Goal: Navigation & Orientation: Understand site structure

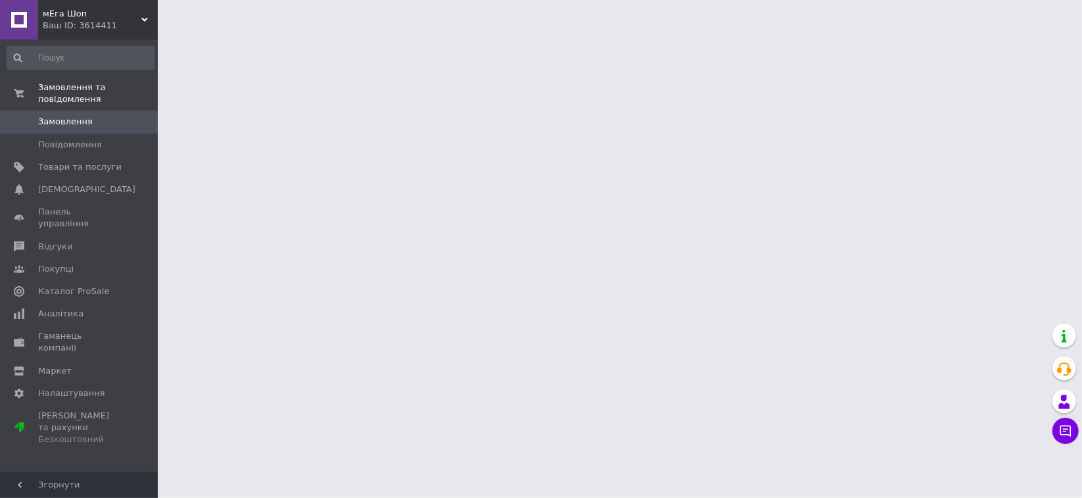
click at [142, 13] on div "мЕга Шоп Ваш ID: 3614411" at bounding box center [98, 19] width 120 height 39
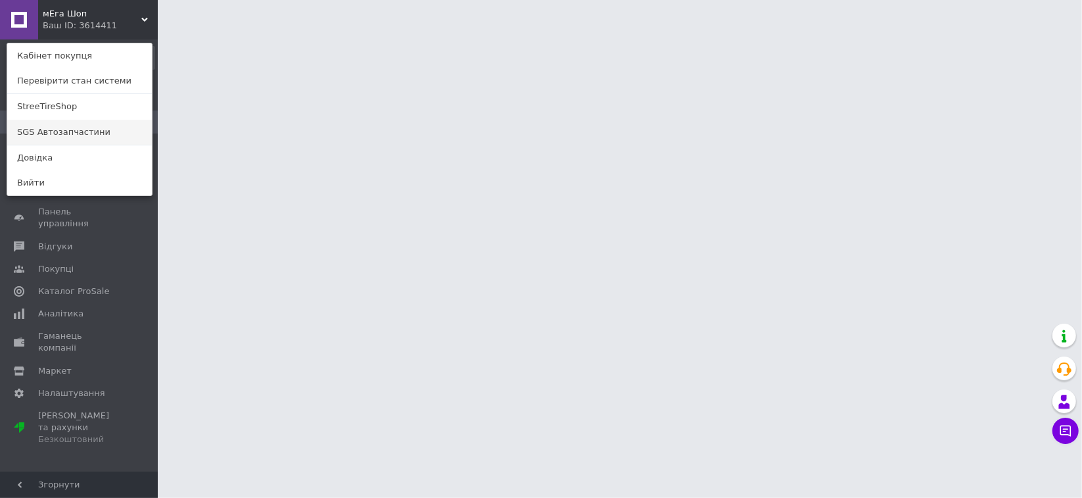
click at [56, 129] on link "SGS Автозапчастини" at bounding box center [79, 132] width 145 height 25
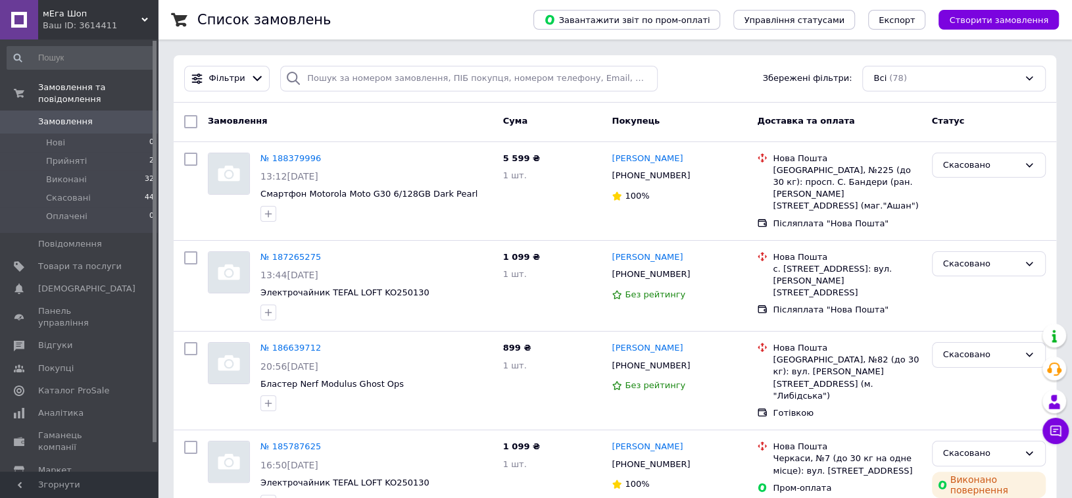
click at [139, 16] on span "мЕга Шоп" at bounding box center [92, 14] width 99 height 12
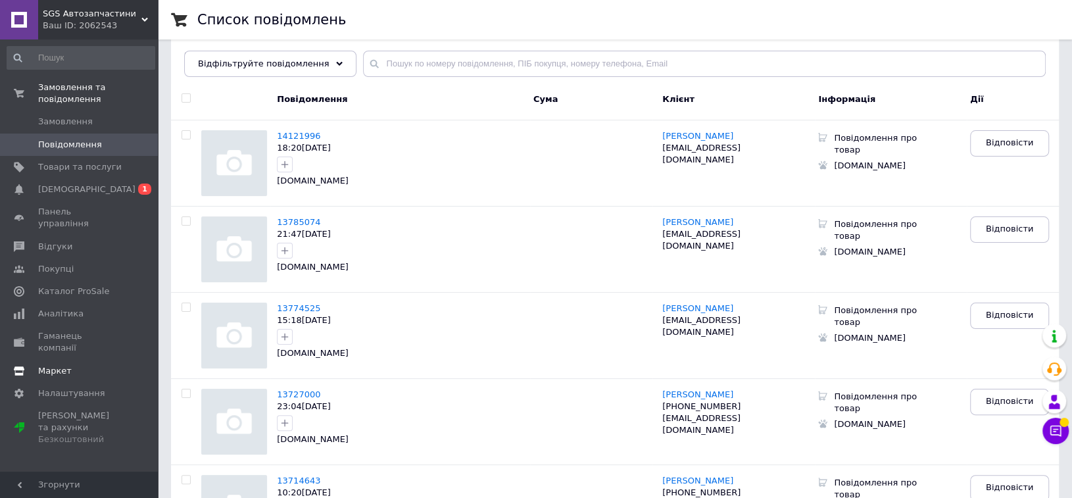
scroll to position [131, 0]
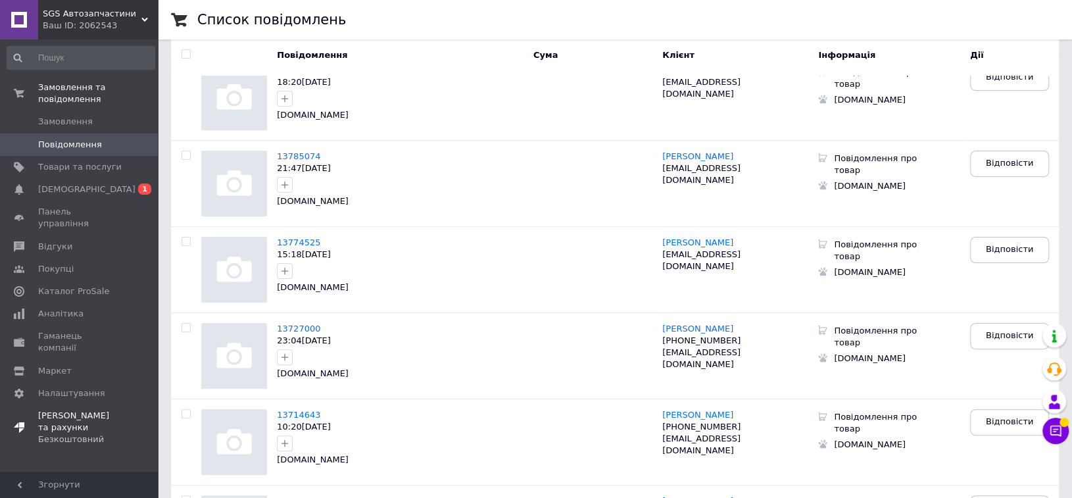
click at [75, 410] on span "[PERSON_NAME] та рахунки Безкоштовний" at bounding box center [79, 428] width 83 height 36
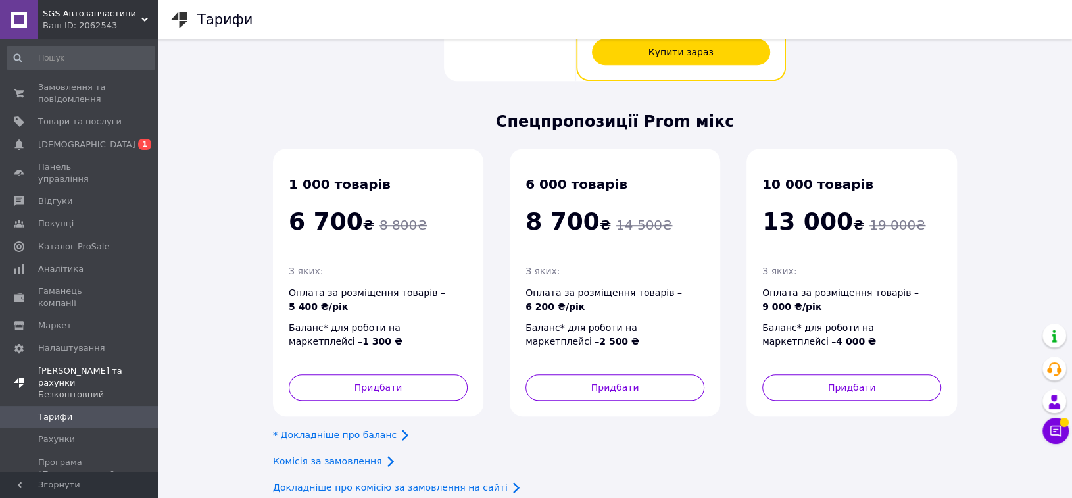
scroll to position [637, 0]
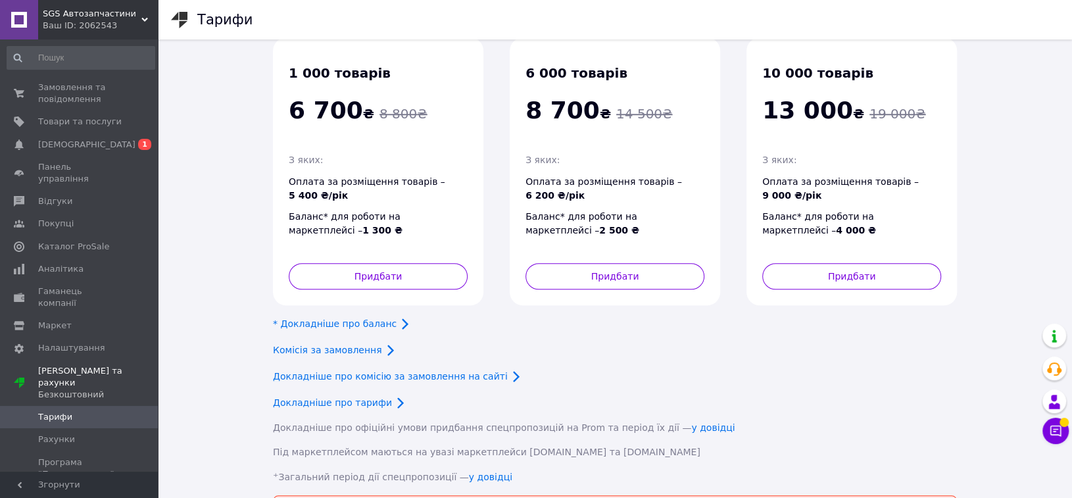
click at [137, 12] on span "SGS Автозапчастини" at bounding box center [92, 14] width 99 height 12
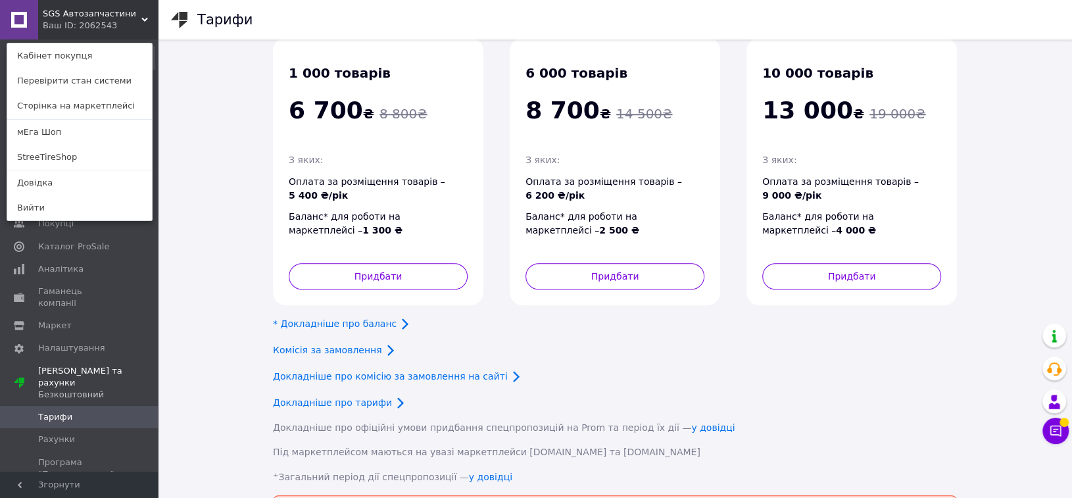
click at [133, 16] on div "SGS Автозапчастини Ваш ID: 2062543 Кабінет покупця Перевірити стан системи Стор…" at bounding box center [79, 19] width 158 height 39
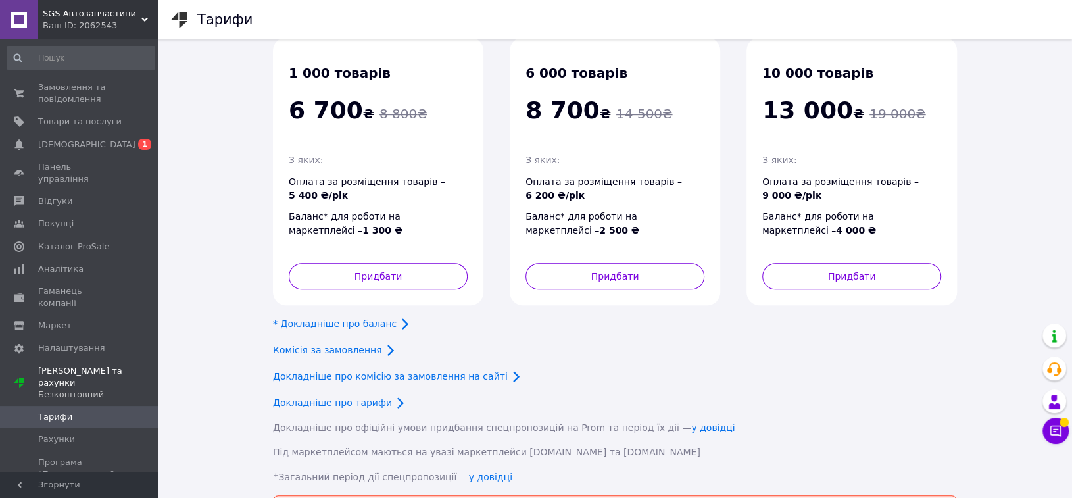
click at [133, 16] on span "SGS Автозапчастини" at bounding box center [92, 14] width 99 height 12
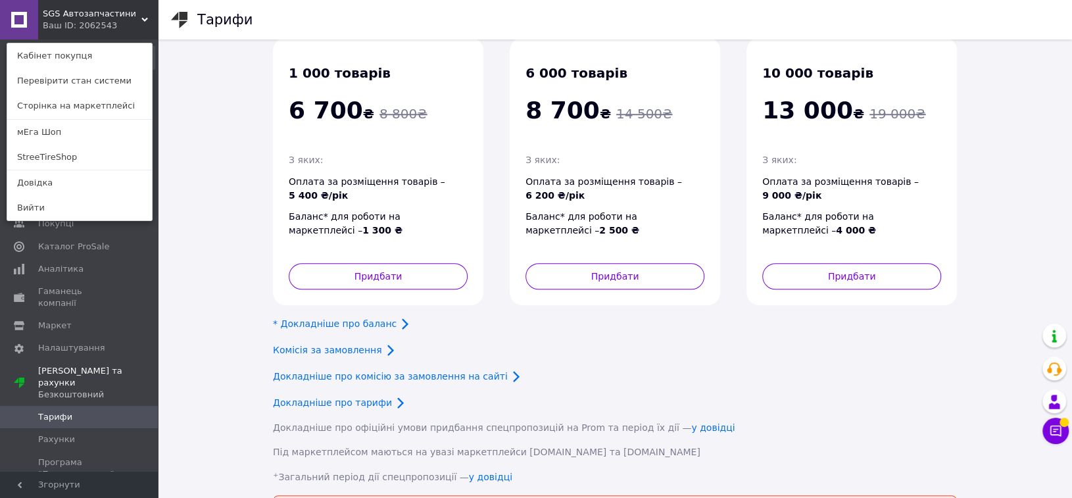
click at [140, 19] on div "SGS Автозапчастини Ваш ID: 2062543 Кабінет покупця Перевірити стан системи Стор…" at bounding box center [79, 19] width 158 height 39
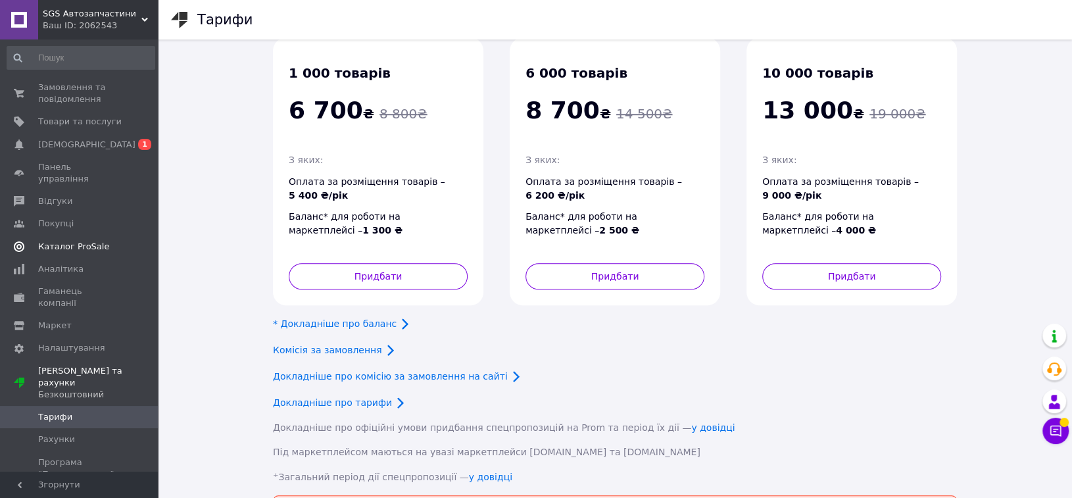
click at [81, 241] on span "Каталог ProSale" at bounding box center [73, 247] width 71 height 12
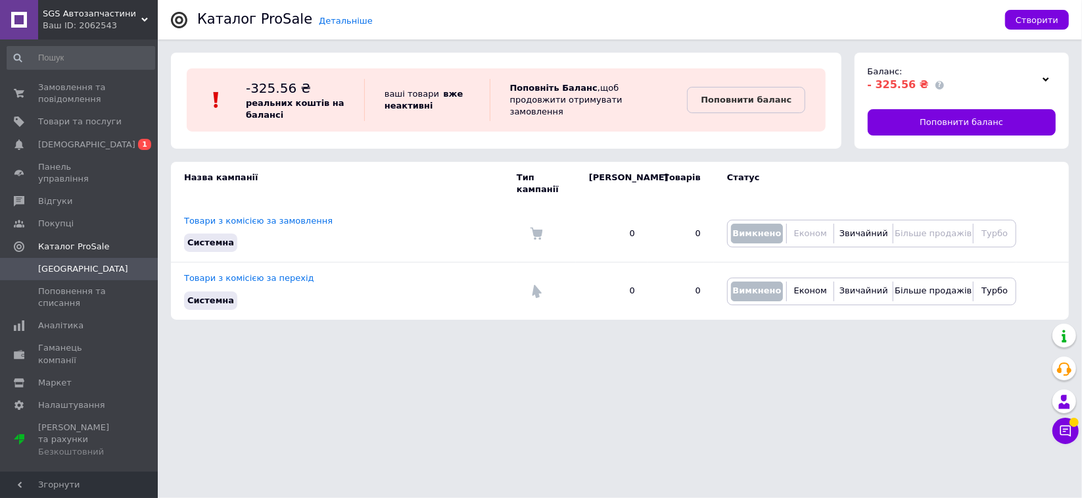
click at [401, 108] on b "вже неактивні" at bounding box center [424, 100] width 79 height 22
click at [1061, 428] on icon at bounding box center [1065, 430] width 13 height 13
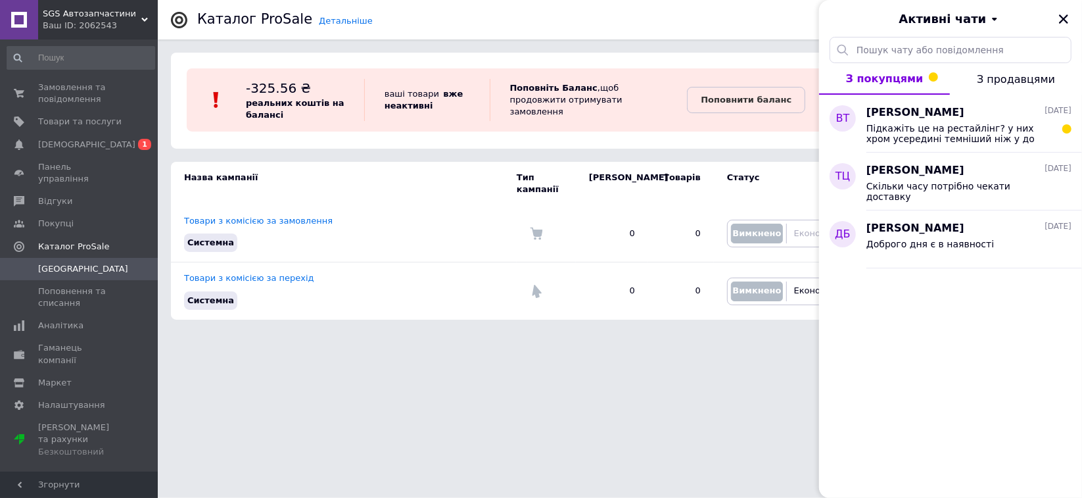
click at [587, 333] on html "SGS Автозапчастини Ваш ID: 2062543 Кабінет покупця Перевірити стан системи Стор…" at bounding box center [541, 166] width 1082 height 333
click at [79, 118] on span "Товари та послуги" at bounding box center [79, 122] width 83 height 12
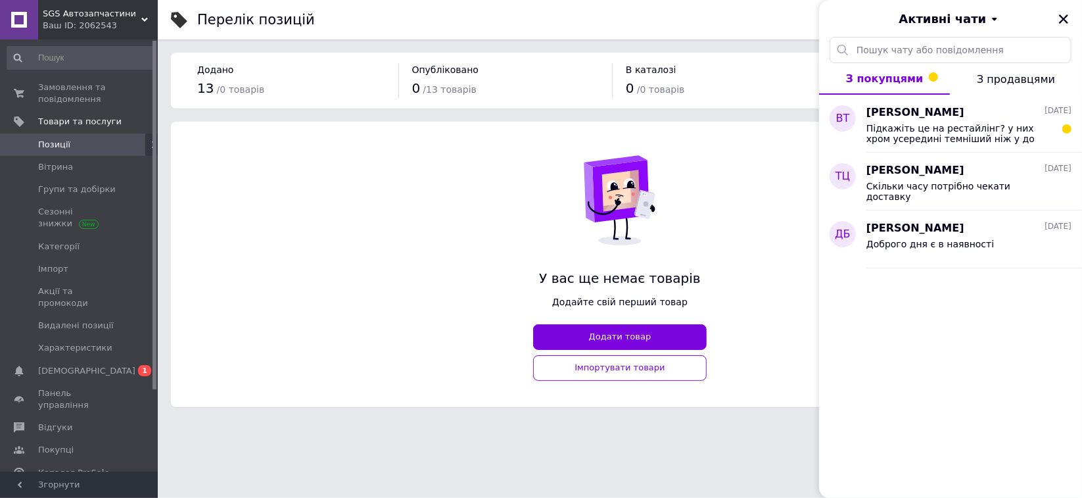
click at [312, 200] on div "У вас ще немає товарів Додайте свій перший товар Додати товар Імпортувати товари" at bounding box center [620, 264] width 898 height 285
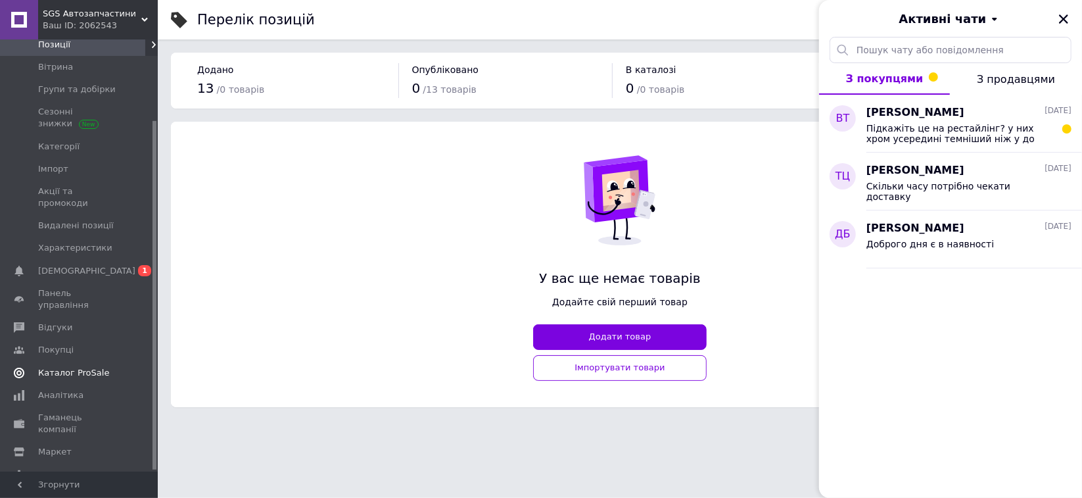
click at [70, 367] on span "Каталог ProSale" at bounding box center [73, 373] width 71 height 12
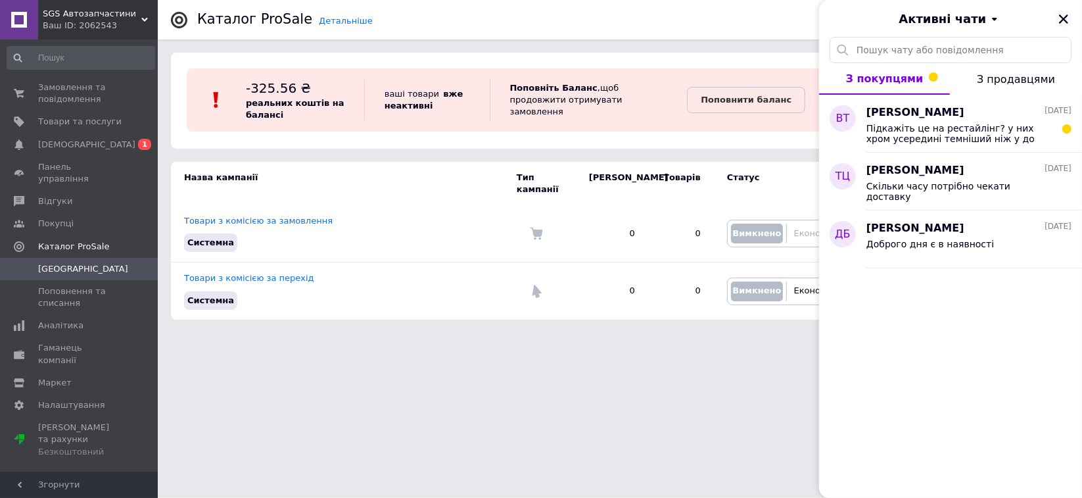
click at [1070, 18] on button "Закрити" at bounding box center [1064, 19] width 16 height 16
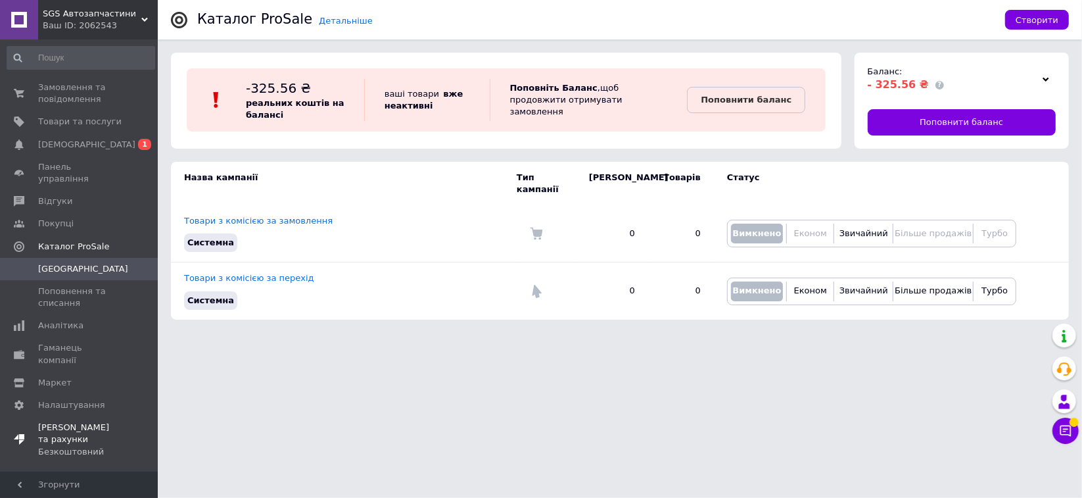
click at [74, 421] on span "Тарифи та рахунки Безкоштовний" at bounding box center [79, 439] width 83 height 36
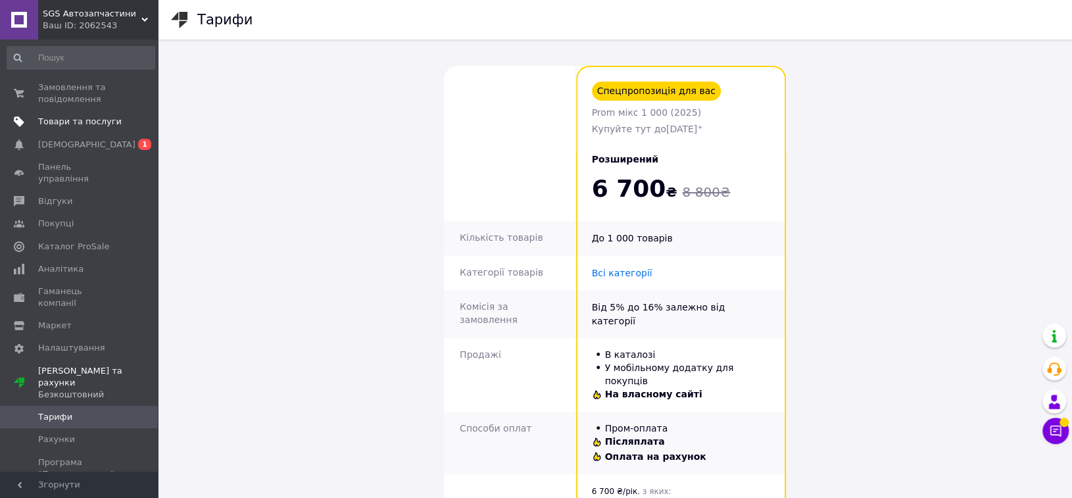
click at [89, 122] on span "Товари та послуги" at bounding box center [79, 122] width 83 height 12
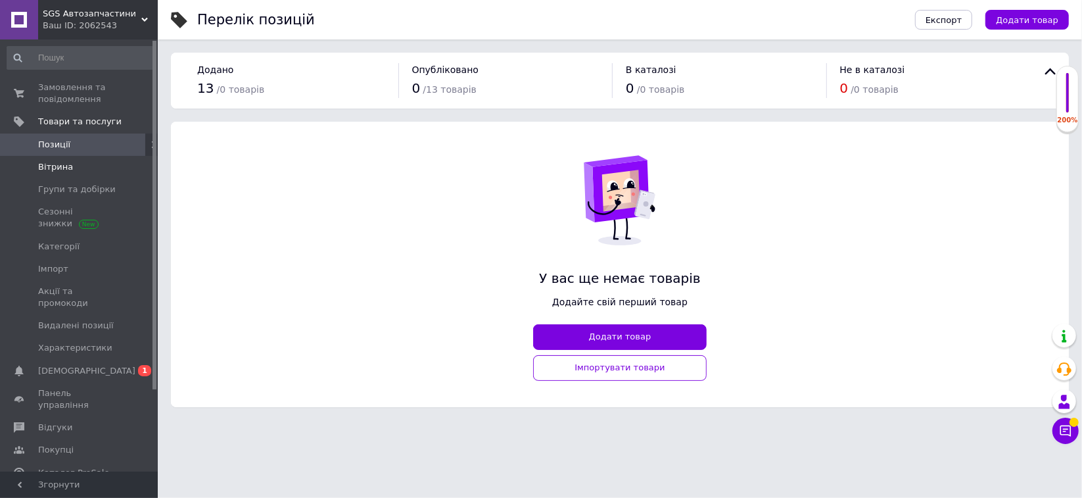
click at [64, 164] on span "Вітрина" at bounding box center [55, 167] width 35 height 12
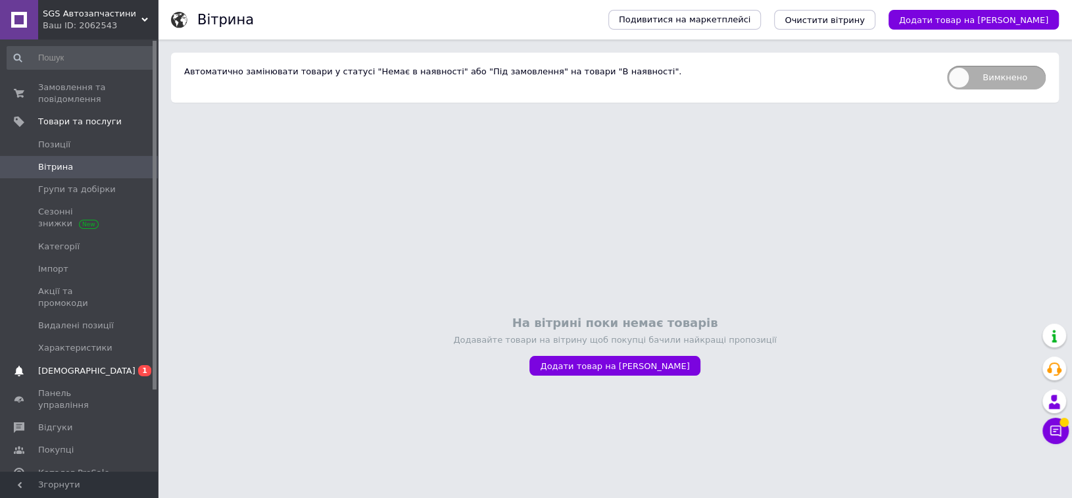
click at [74, 365] on span "[DEMOGRAPHIC_DATA]" at bounding box center [86, 371] width 97 height 12
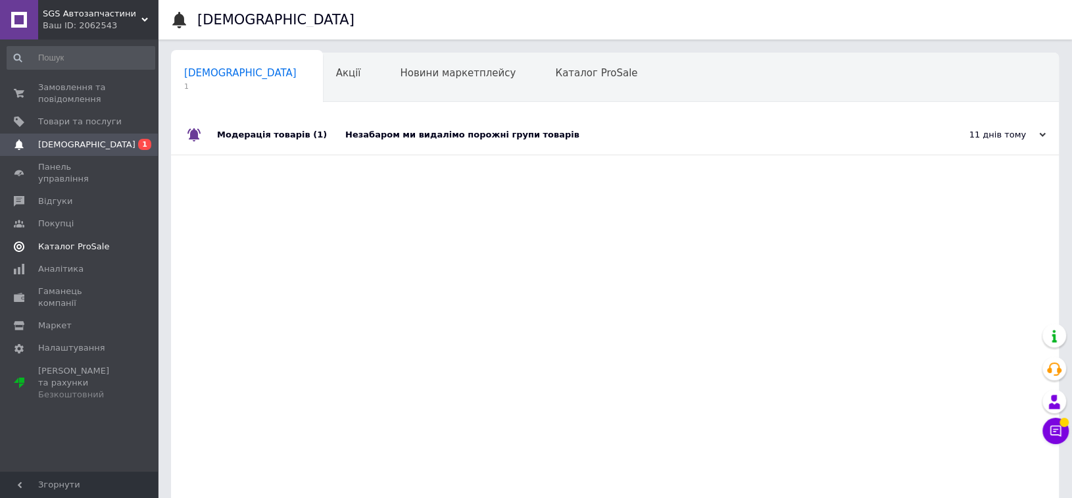
click at [80, 241] on span "Каталог ProSale" at bounding box center [73, 247] width 71 height 12
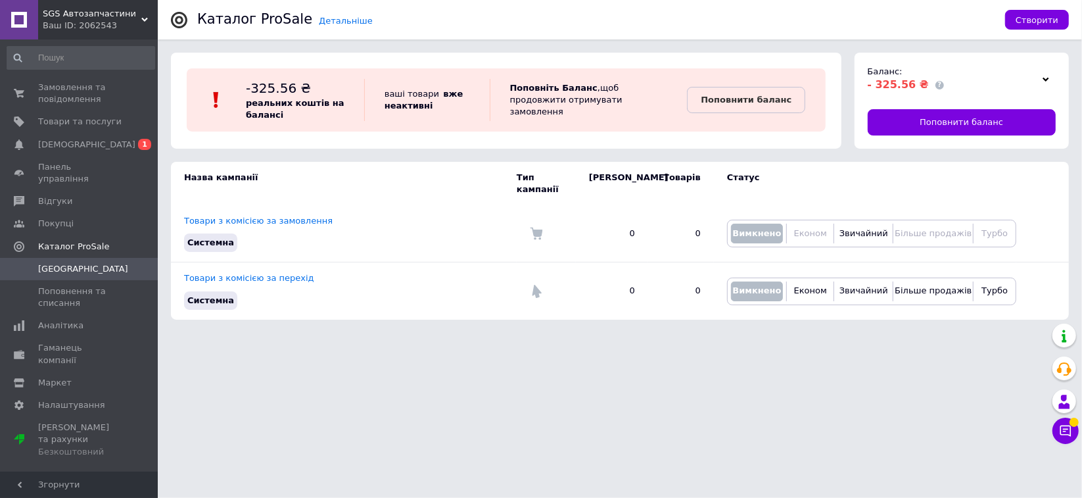
click at [143, 18] on use at bounding box center [144, 20] width 7 height 4
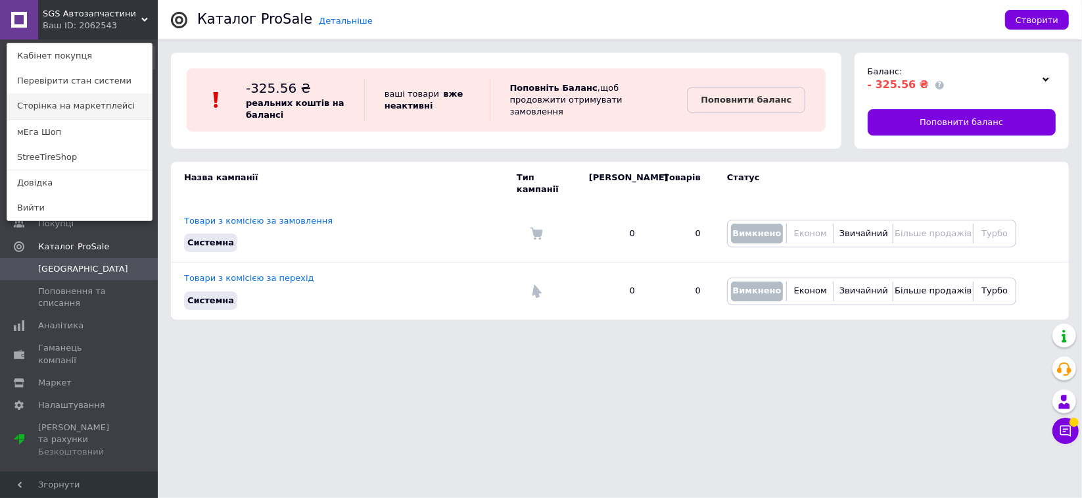
click at [64, 102] on link "Сторінка на маркетплейсі" at bounding box center [79, 105] width 145 height 25
